Goal: Task Accomplishment & Management: Manage account settings

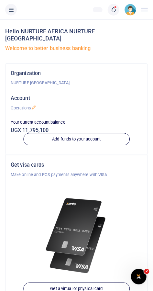
click at [112, 11] on icon at bounding box center [113, 9] width 6 height 7
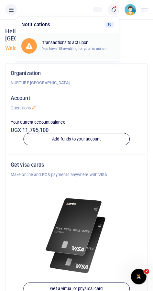
click at [90, 49] on small "You have 18 awaiting for your to act on" at bounding box center [74, 48] width 64 height 5
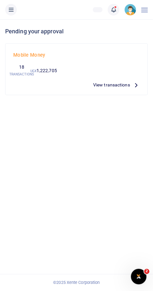
click at [120, 87] on span "View transactions" at bounding box center [111, 84] width 37 height 7
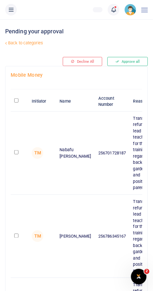
click at [13, 12] on icon at bounding box center [11, 9] width 6 height 7
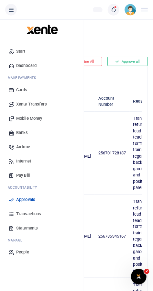
click at [39, 215] on span "Transactions" at bounding box center [28, 214] width 25 height 6
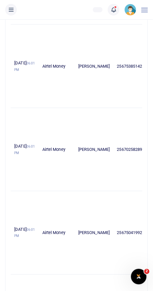
scroll to position [696, 0]
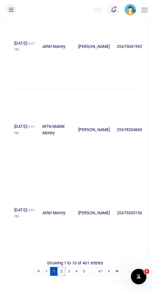
click at [61, 276] on link "2" at bounding box center [62, 271] width 8 height 9
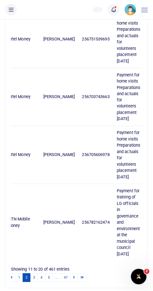
scroll to position [0, 0]
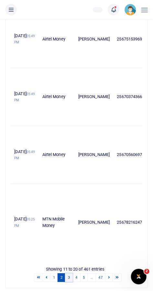
click at [69, 276] on link "3" at bounding box center [69, 277] width 8 height 9
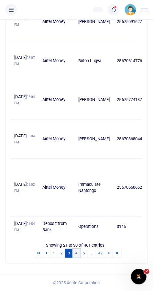
click at [77, 254] on link "4" at bounding box center [76, 253] width 8 height 9
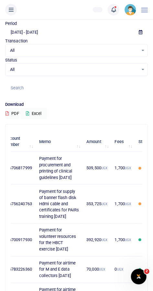
scroll to position [27, 0]
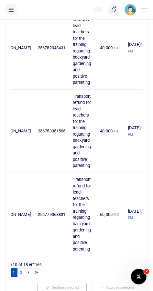
scroll to position [692, 0]
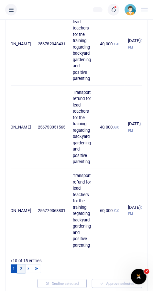
click at [21, 267] on link "2" at bounding box center [21, 268] width 8 height 9
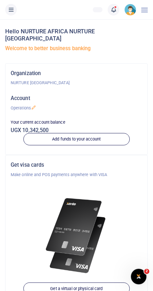
click at [110, 7] on icon at bounding box center [113, 9] width 6 height 7
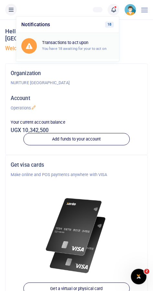
click at [55, 50] on small "You have 18 awaiting for your to act on" at bounding box center [74, 48] width 64 height 5
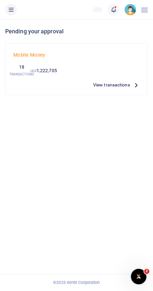
click at [107, 87] on span "View transactions" at bounding box center [111, 84] width 37 height 7
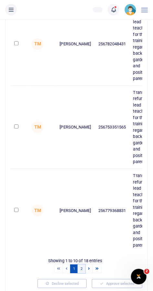
click at [82, 267] on link "2" at bounding box center [82, 268] width 8 height 9
